Goal: Task Accomplishment & Management: Use online tool/utility

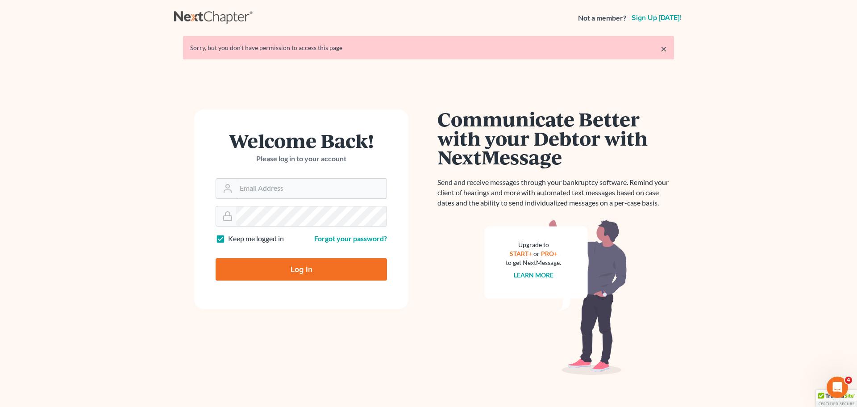
type input "[EMAIL_ADDRESS][DOMAIN_NAME]"
click at [266, 274] on input "Log In" at bounding box center [301, 269] width 171 height 22
type input "Thinking..."
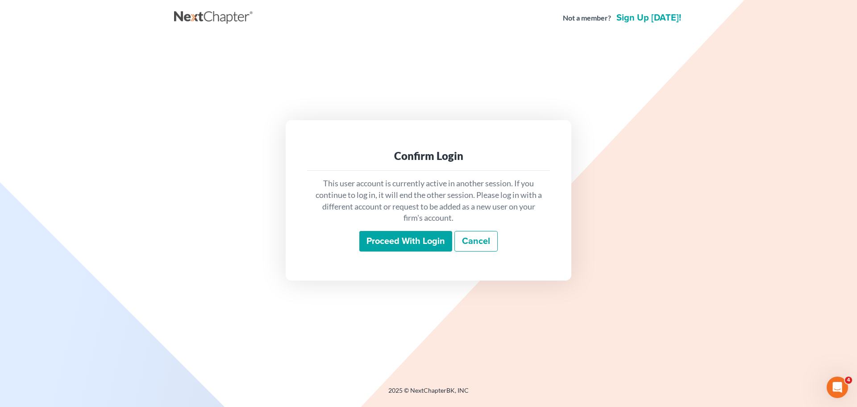
click at [406, 239] on input "Proceed with login" at bounding box center [406, 241] width 93 height 21
